Goal: Task Accomplishment & Management: Manage account settings

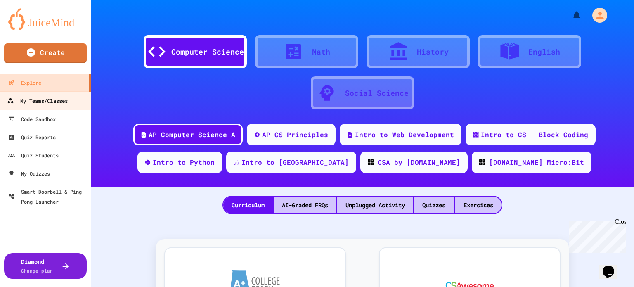
click at [63, 98] on div "My Teams/Classes" at bounding box center [37, 101] width 61 height 10
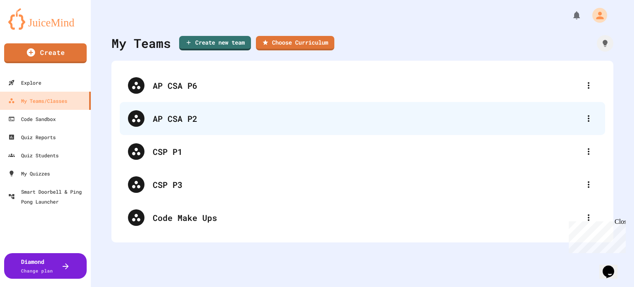
click at [218, 112] on div "AP CSA P2" at bounding box center [366, 118] width 427 height 12
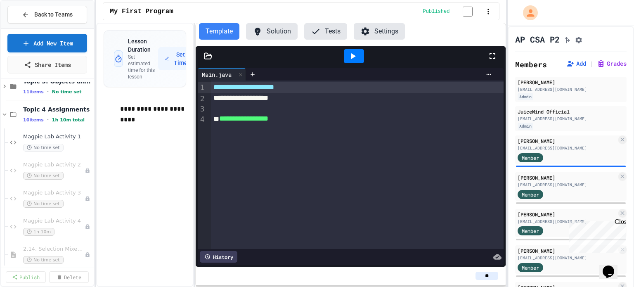
scroll to position [100, 0]
click at [85, 166] on button at bounding box center [88, 169] width 8 height 8
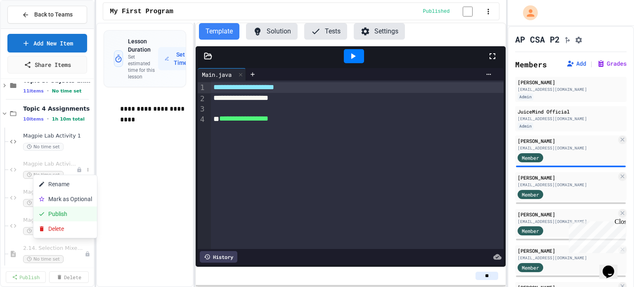
click at [76, 210] on button "Publish" at bounding box center [65, 213] width 64 height 15
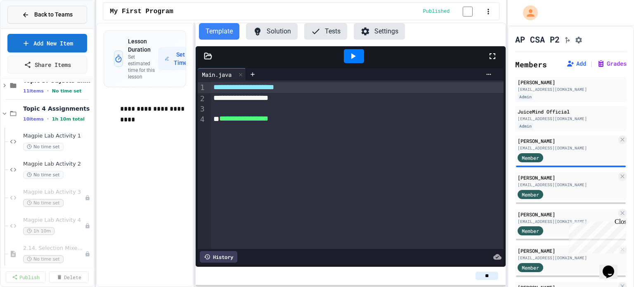
click at [71, 12] on span "Back to Teams" at bounding box center [53, 14] width 38 height 9
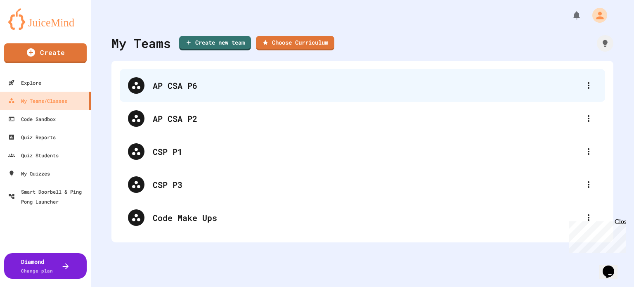
click at [264, 84] on div "AP CSA P6" at bounding box center [366, 85] width 427 height 12
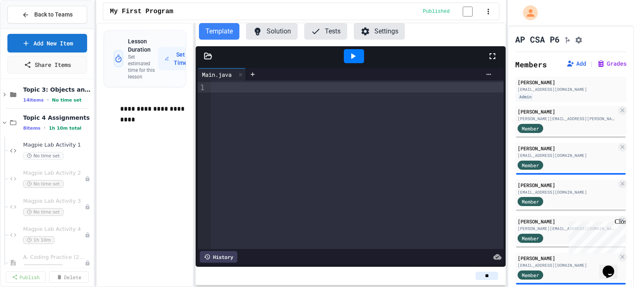
scroll to position [92, 0]
click at [84, 173] on button at bounding box center [88, 177] width 8 height 8
click at [66, 225] on button "Publish" at bounding box center [65, 221] width 64 height 15
click at [64, 18] on span "Back to Teams" at bounding box center [53, 14] width 38 height 9
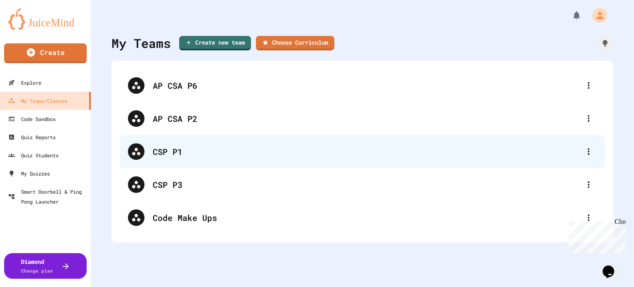
click at [267, 151] on div "CSP P1" at bounding box center [366, 151] width 427 height 12
